Goal: Find specific page/section: Find specific page/section

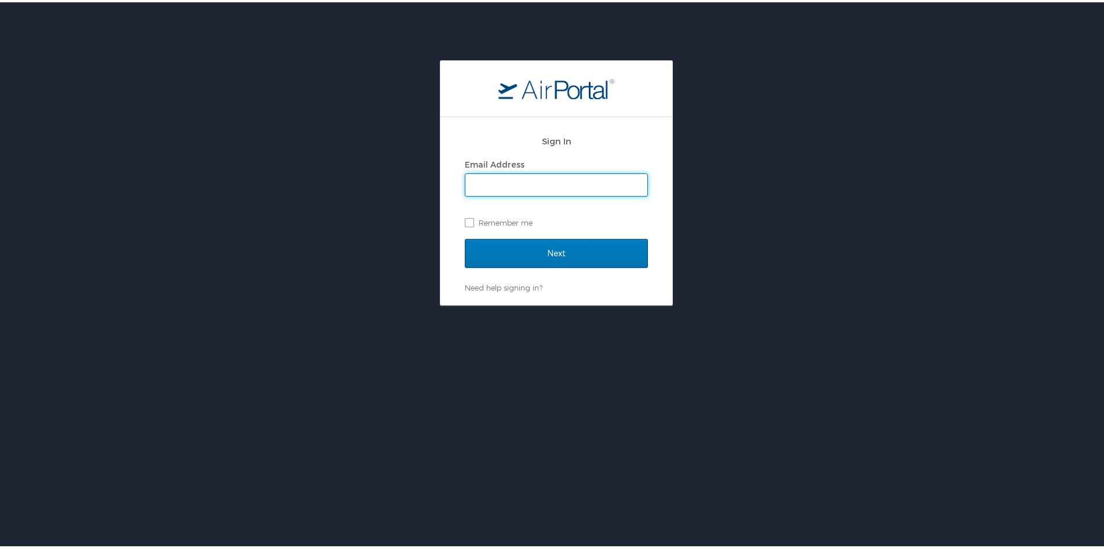
click at [499, 183] on input "Email Address" at bounding box center [556, 182] width 182 height 22
type input "neelima.nadimpalli@imail.org"
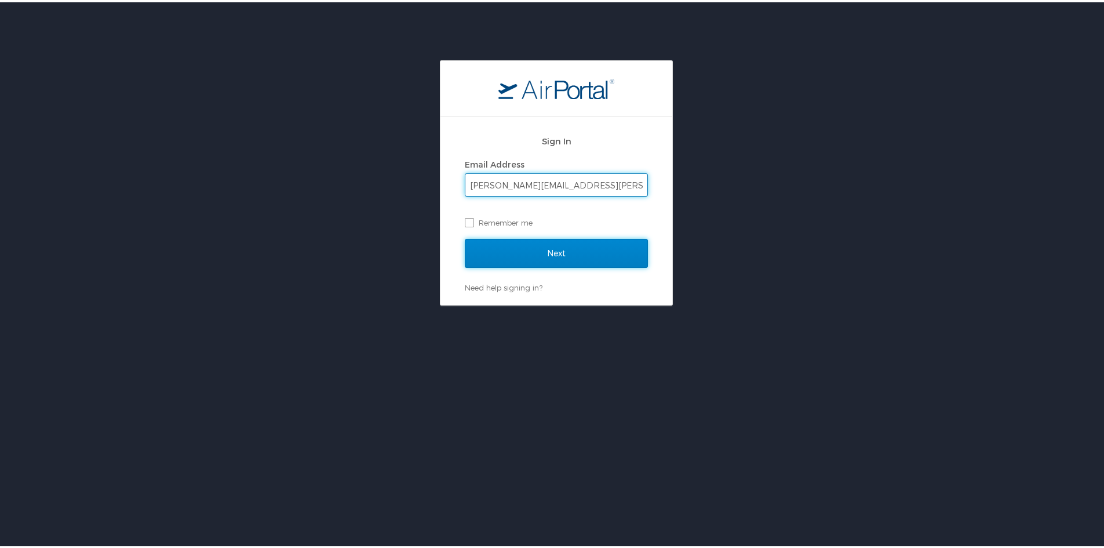
click at [580, 238] on input "Next" at bounding box center [556, 250] width 183 height 29
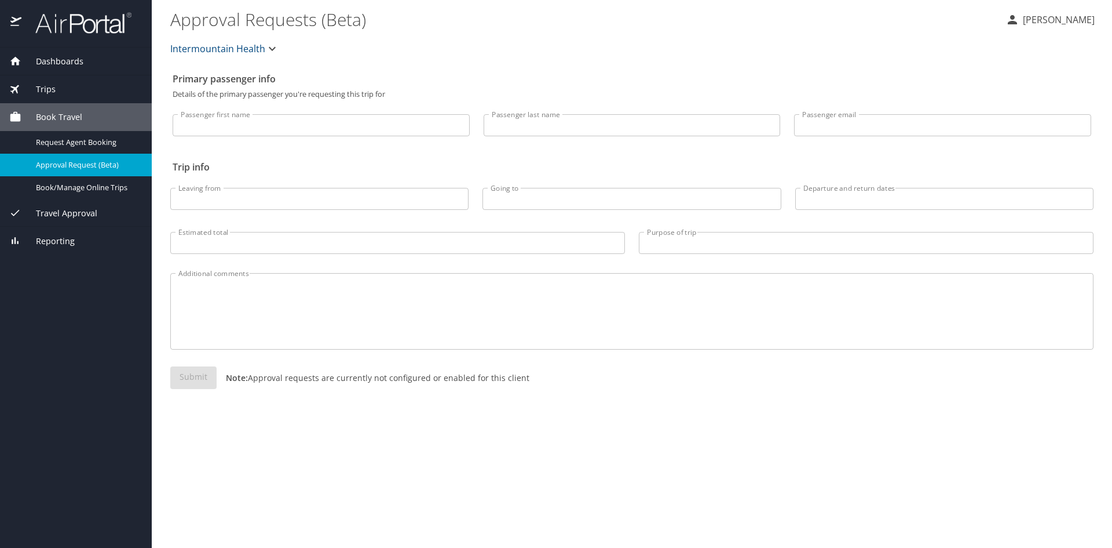
click at [17, 211] on icon at bounding box center [15, 212] width 9 height 7
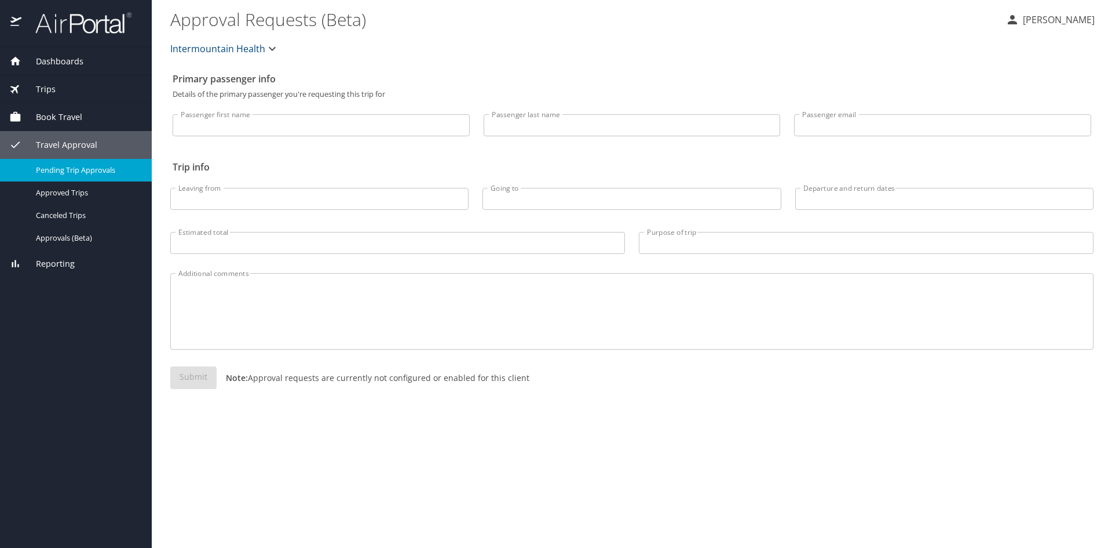
click at [94, 171] on span "Pending Trip Approvals" at bounding box center [87, 170] width 102 height 11
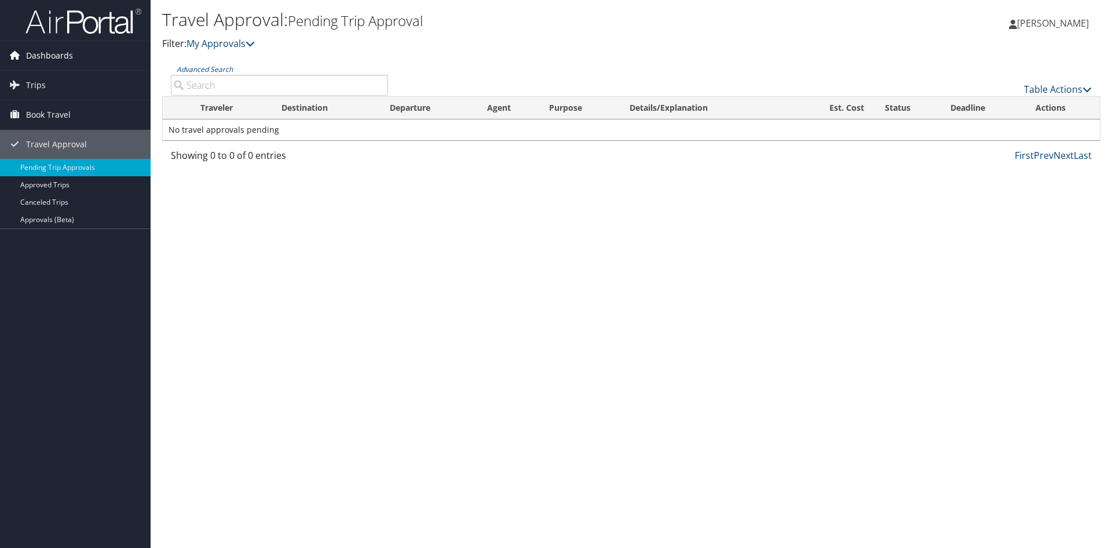
click at [20, 57] on icon at bounding box center [14, 54] width 17 height 17
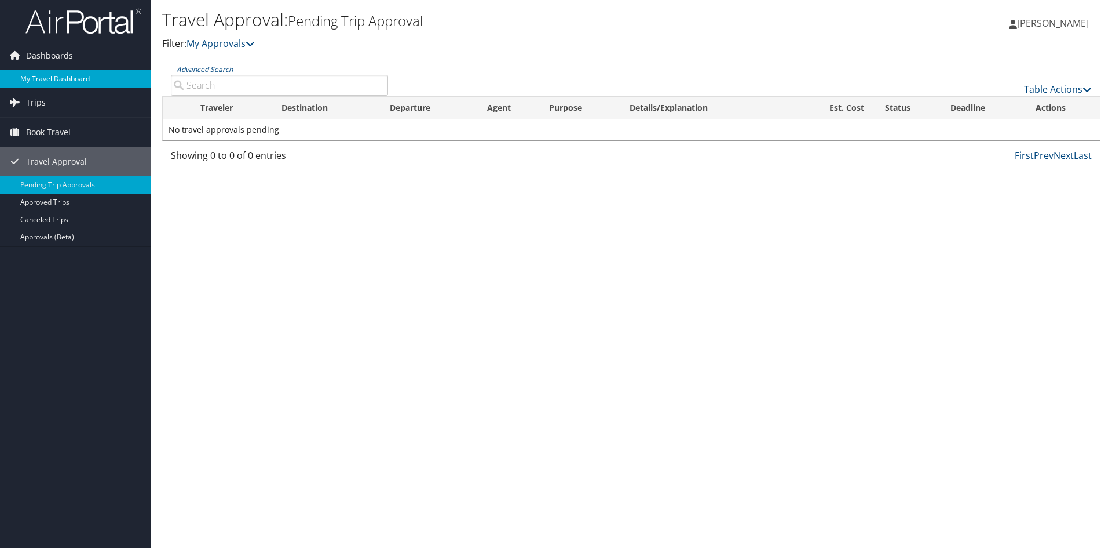
click at [51, 81] on link "My Travel Dashboard" at bounding box center [75, 78] width 151 height 17
